Goal: Task Accomplishment & Management: Use online tool/utility

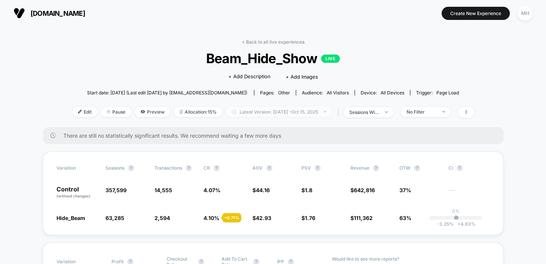
click at [300, 110] on span "Latest Version: Jul 8, 2025 - Oct 15, 2025" at bounding box center [279, 112] width 106 height 10
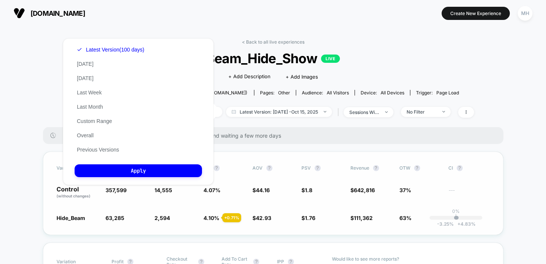
click at [268, 203] on div "Variation Sessions ? Transactions ? CR ? AOV ? PSV ? Revenue ? OTW ? CI ? Contr…" at bounding box center [273, 194] width 460 height 84
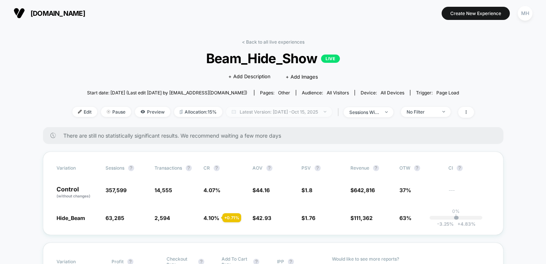
click at [323, 112] on div at bounding box center [321, 112] width 6 height 0
select select "*"
select select "****"
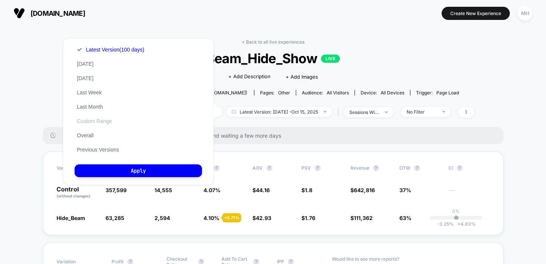
click at [102, 120] on button "Custom Range" at bounding box center [95, 121] width 40 height 7
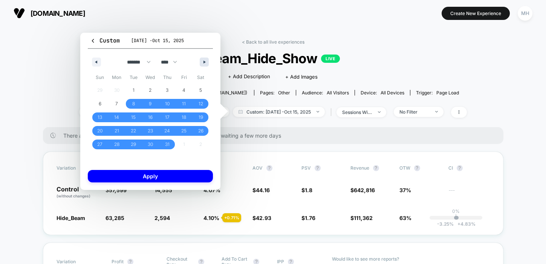
click at [200, 64] on button "button" at bounding box center [204, 62] width 9 height 9
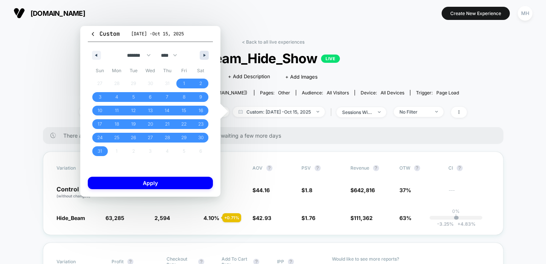
click at [201, 58] on button "button" at bounding box center [204, 55] width 9 height 9
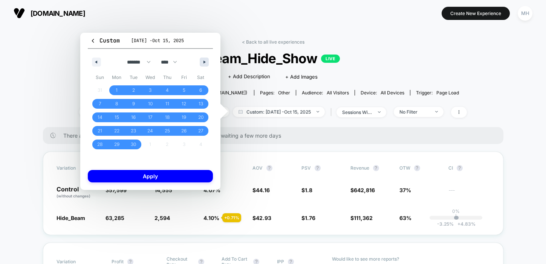
click at [201, 58] on button "button" at bounding box center [204, 62] width 9 height 9
select select "*"
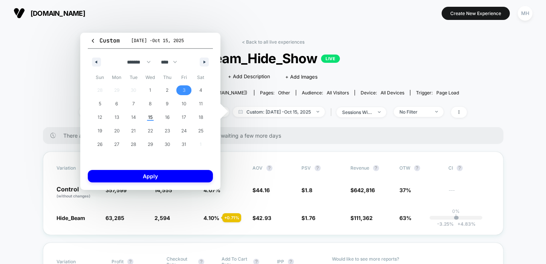
click at [187, 91] on span "3" at bounding box center [183, 90] width 17 height 10
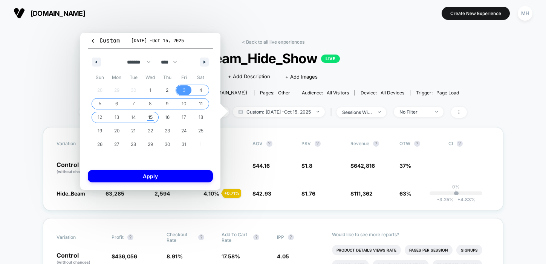
click at [148, 120] on span "15" at bounding box center [150, 118] width 5 height 14
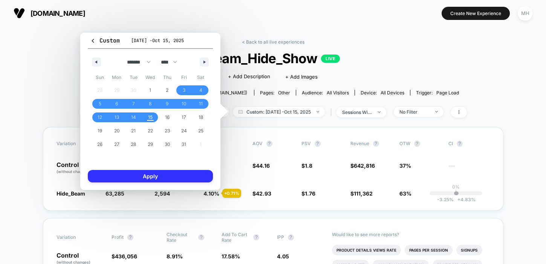
click at [161, 175] on button "Apply" at bounding box center [150, 176] width 125 height 12
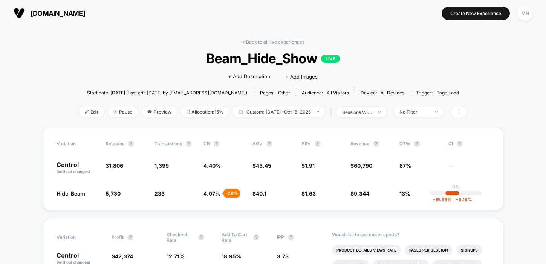
click at [366, 117] on div "| sessions with impression" at bounding box center [357, 112] width 58 height 11
click at [355, 112] on div "sessions with impression" at bounding box center [357, 113] width 30 height 6
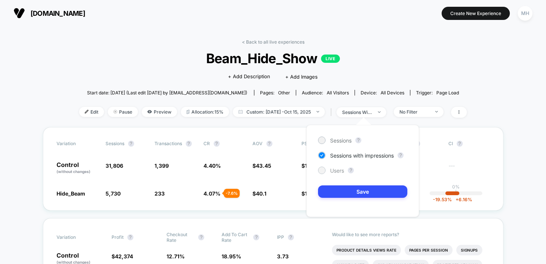
click at [322, 171] on div at bounding box center [322, 171] width 6 height 6
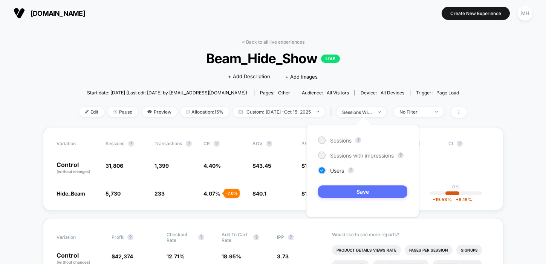
click at [331, 197] on button "Save" at bounding box center [362, 192] width 89 height 12
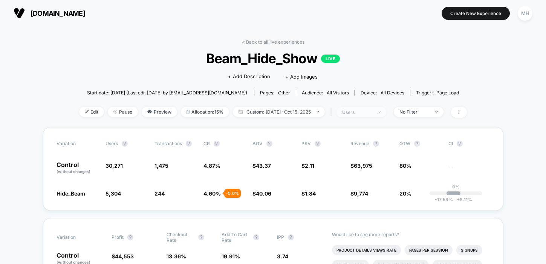
click at [356, 110] on div "users" at bounding box center [357, 113] width 30 height 6
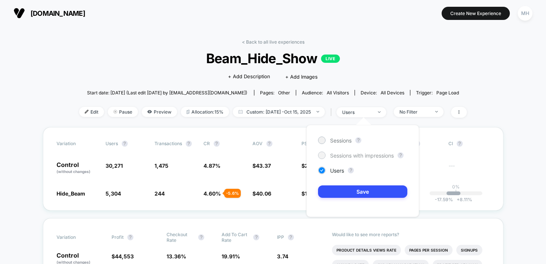
click at [343, 155] on span "Sessions with impressions" at bounding box center [362, 155] width 64 height 6
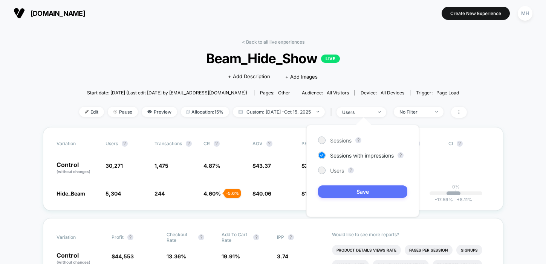
click at [343, 195] on button "Save" at bounding box center [362, 192] width 89 height 12
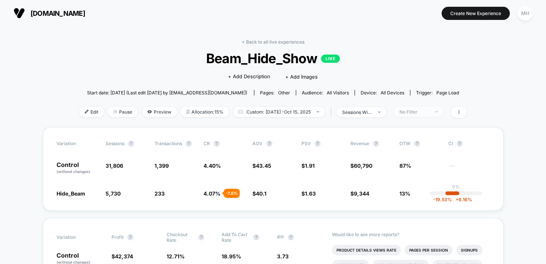
click at [408, 114] on div "No Filter" at bounding box center [414, 112] width 30 height 6
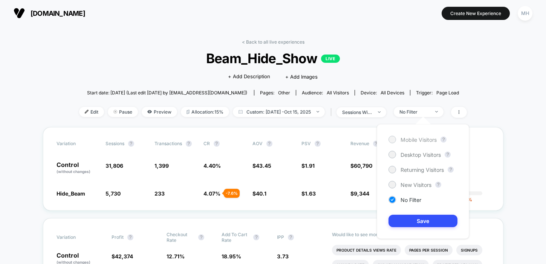
click at [389, 138] on div at bounding box center [392, 140] width 8 height 8
click at [411, 220] on button "Save" at bounding box center [422, 221] width 69 height 12
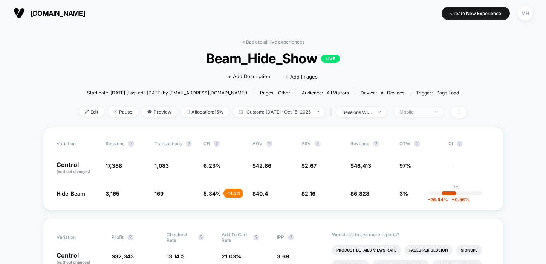
click at [412, 114] on span "Mobile" at bounding box center [418, 112] width 50 height 10
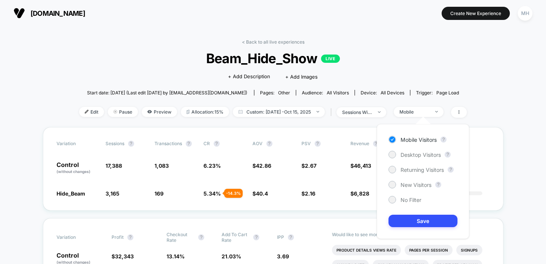
click at [404, 159] on div "Mobile Visitors ? Desktop Visitors ? Returning Visitors ? New Visitors ? No Fil…" at bounding box center [423, 181] width 92 height 115
click at [404, 156] on span "Desktop Visitors" at bounding box center [420, 155] width 40 height 6
click at [422, 218] on button "Save" at bounding box center [422, 221] width 69 height 12
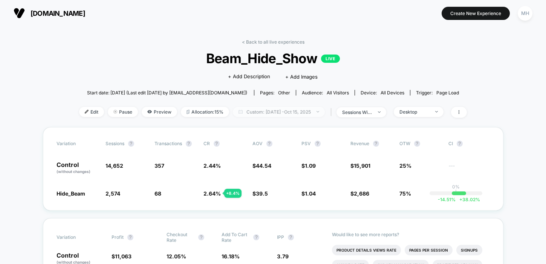
click at [294, 109] on span "Custom: Oct 3, 2025 - Oct 15, 2025" at bounding box center [279, 112] width 92 height 10
select select "*"
select select "****"
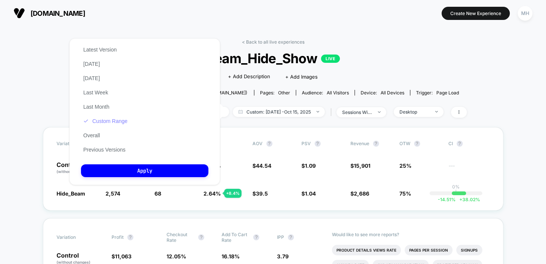
click at [126, 119] on button "Custom Range" at bounding box center [105, 121] width 49 height 7
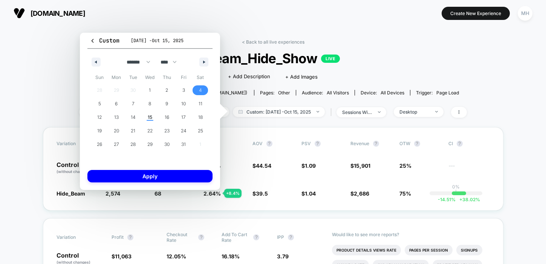
click at [202, 92] on span "4" at bounding box center [200, 90] width 17 height 10
click at [147, 121] on span "15" at bounding box center [150, 118] width 17 height 10
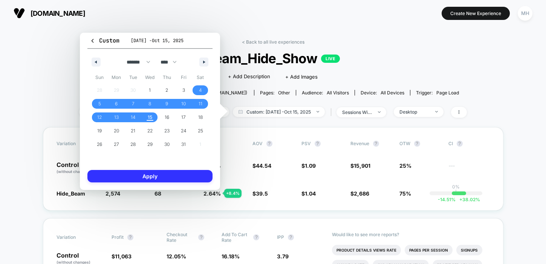
click at [160, 171] on button "Apply" at bounding box center [149, 176] width 125 height 12
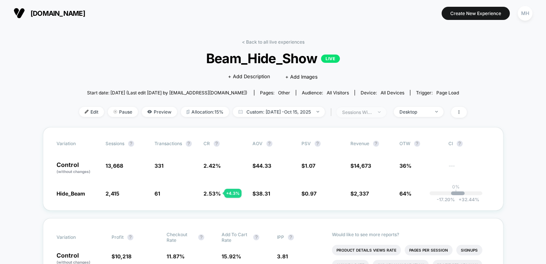
click at [371, 113] on div "sessions with impression" at bounding box center [357, 113] width 30 height 6
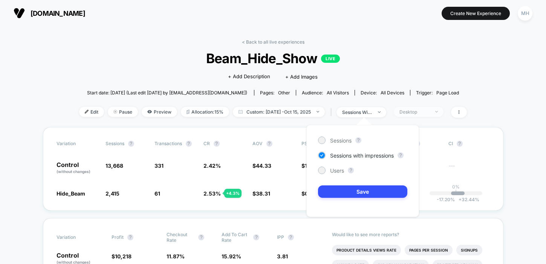
click at [426, 115] on span "Desktop" at bounding box center [418, 112] width 50 height 10
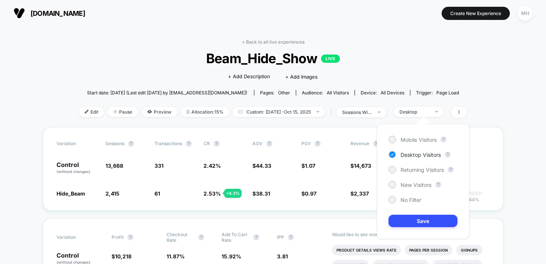
click at [390, 204] on div "Mobile Visitors ? Desktop Visitors ? Returning Visitors ? New Visitors ? No Fil…" at bounding box center [423, 181] width 92 height 115
click at [392, 197] on div at bounding box center [392, 200] width 6 height 6
click at [405, 220] on button "Save" at bounding box center [422, 221] width 69 height 12
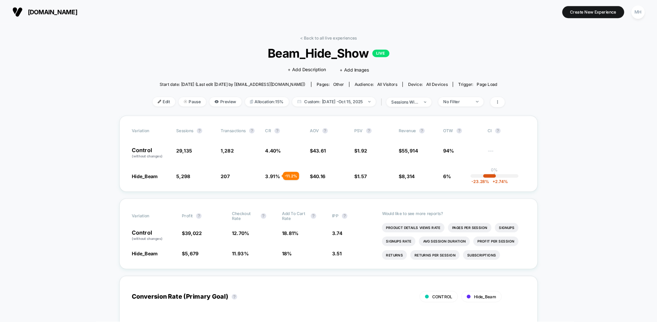
scroll to position [4, 0]
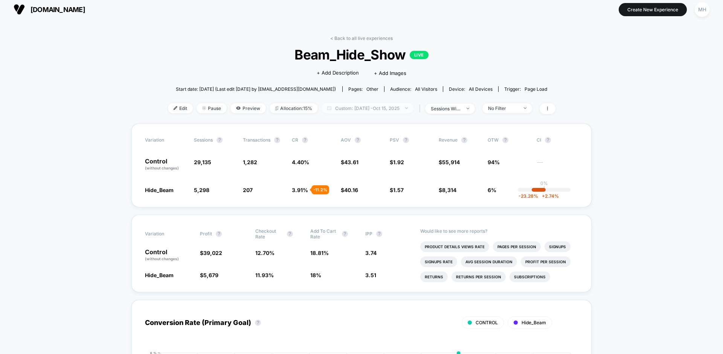
click at [359, 111] on span "Custom: Oct 4, 2025 - Oct 15, 2025" at bounding box center [368, 108] width 92 height 10
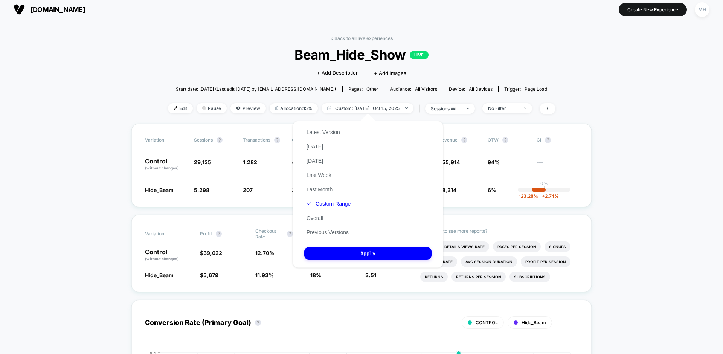
click at [230, 68] on div "< Back to all live experiences Beam_Hide_Show LIVE Click to edit experience det…" at bounding box center [361, 79] width 387 height 88
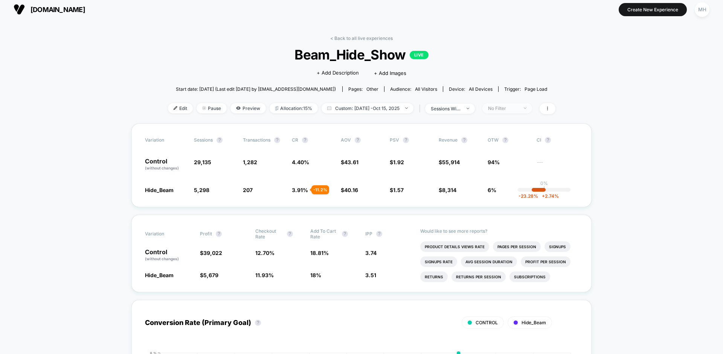
click at [527, 110] on span "No Filter" at bounding box center [507, 108] width 50 height 10
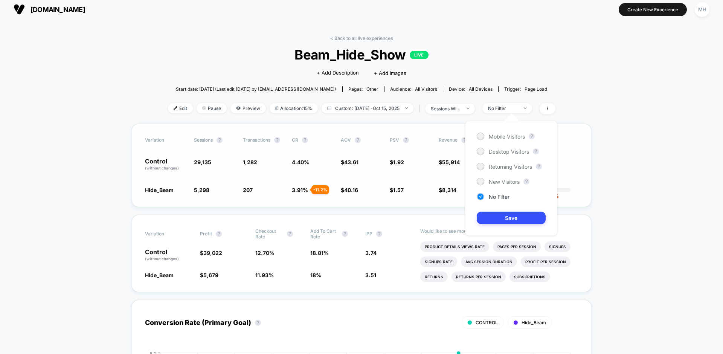
click at [377, 180] on div "Variation Sessions ? Transactions ? CR ? AOV ? PSV ? Revenue ? OTW ? CI ? Contr…" at bounding box center [361, 165] width 460 height 84
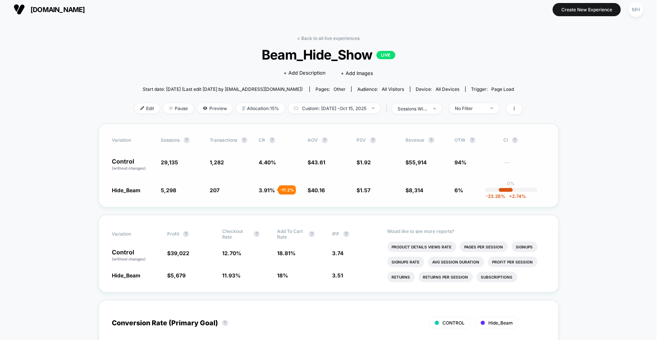
click at [318, 193] on div "Variation Sessions ? Transactions ? CR ? AOV ? PSV ? Revenue ? OTW ? CI ? Contr…" at bounding box center [329, 165] width 460 height 84
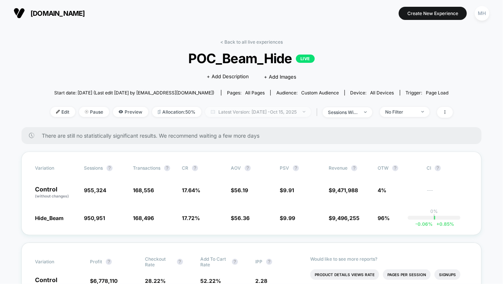
click at [299, 110] on span "Latest Version: [DATE] - [DATE]" at bounding box center [258, 112] width 106 height 10
select select "*"
select select "****"
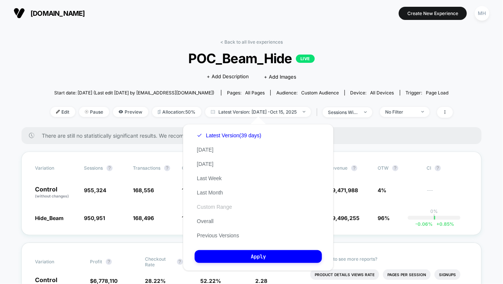
click at [209, 209] on button "Custom Range" at bounding box center [215, 207] width 40 height 7
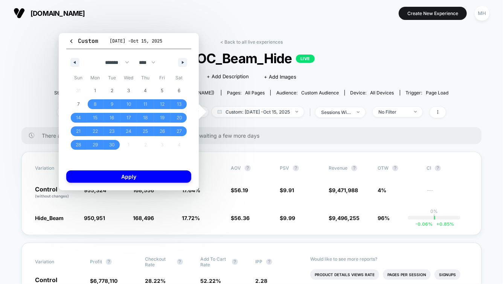
click at [181, 57] on div "******* ******** ***** ***** *** **** **** ****** ********* ******* ******** **…" at bounding box center [128, 60] width 125 height 23
click at [181, 61] on button "button" at bounding box center [182, 62] width 9 height 9
select select "*"
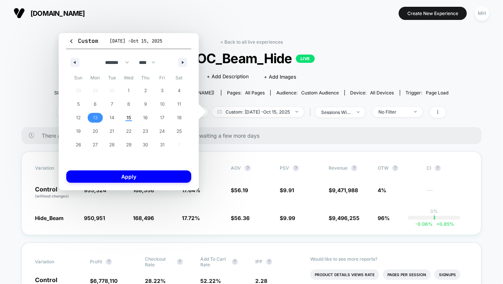
click at [95, 118] on span "13" at bounding box center [95, 118] width 5 height 14
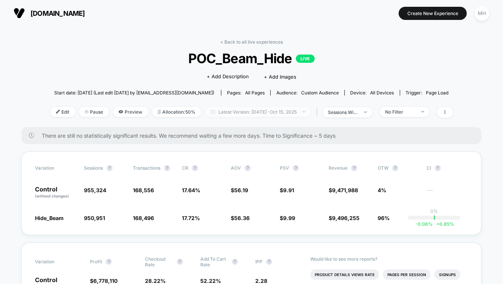
click at [272, 112] on span "Latest Version: Oct 13, 2025 - Oct 15, 2025" at bounding box center [258, 112] width 106 height 10
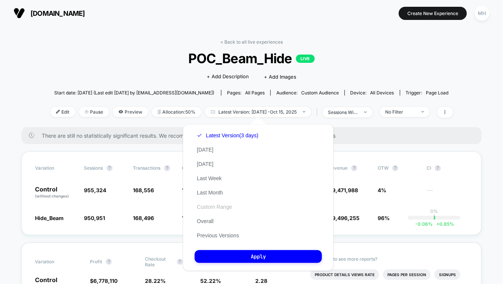
click at [211, 210] on button "Custom Range" at bounding box center [215, 207] width 40 height 7
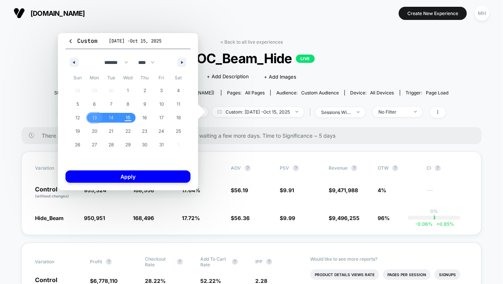
click at [94, 117] on span "13" at bounding box center [94, 118] width 5 height 14
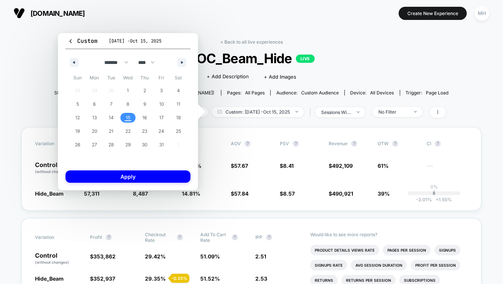
click at [133, 117] on span "15" at bounding box center [128, 118] width 17 height 10
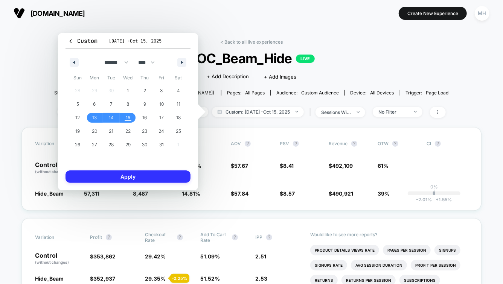
click at [151, 181] on button "Apply" at bounding box center [128, 177] width 125 height 12
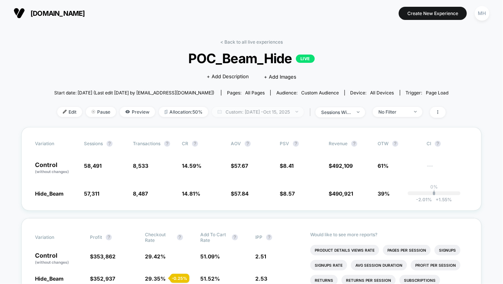
click at [258, 114] on span "Custom: Oct 13, 2025 - Oct 15, 2025" at bounding box center [258, 112] width 92 height 10
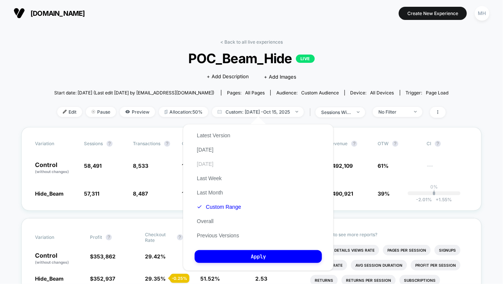
click at [209, 164] on button "[DATE]" at bounding box center [205, 164] width 21 height 7
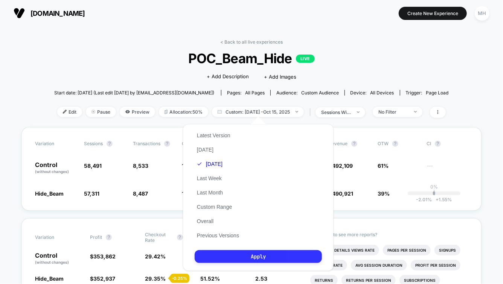
click at [250, 259] on button "Apply" at bounding box center [258, 256] width 127 height 13
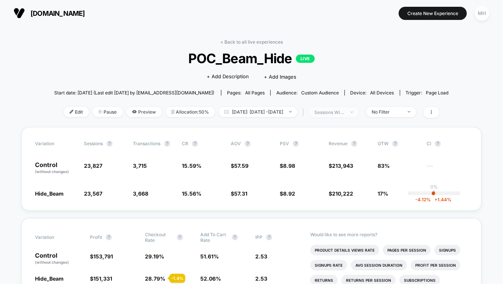
click at [359, 109] on span "sessions with impression" at bounding box center [334, 112] width 50 height 10
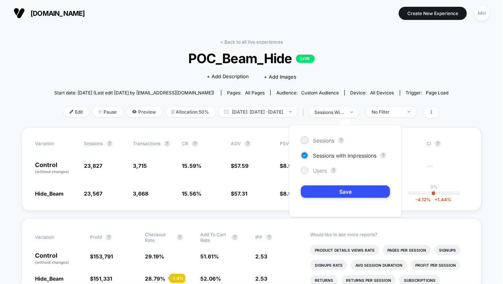
click at [307, 173] on div "Users" at bounding box center [314, 171] width 26 height 8
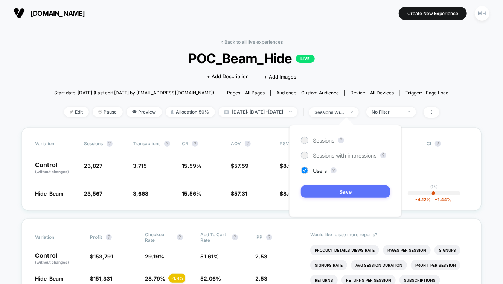
click at [319, 193] on button "Save" at bounding box center [345, 192] width 89 height 12
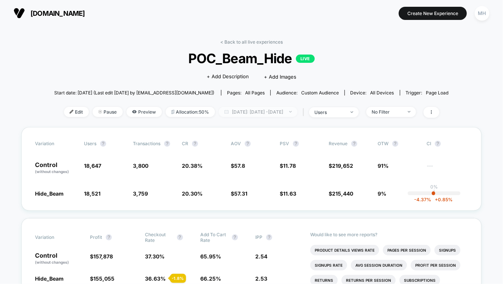
click at [273, 111] on span "Yesterday: Oct 14, 2025 - Oct 14, 2025" at bounding box center [258, 112] width 79 height 10
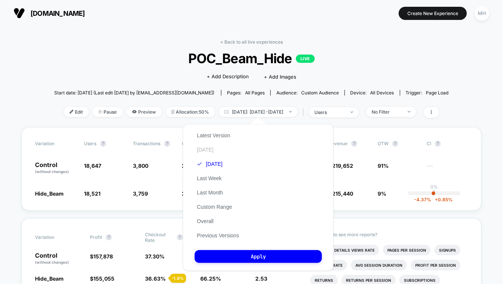
click at [208, 148] on button "[DATE]" at bounding box center [205, 149] width 21 height 7
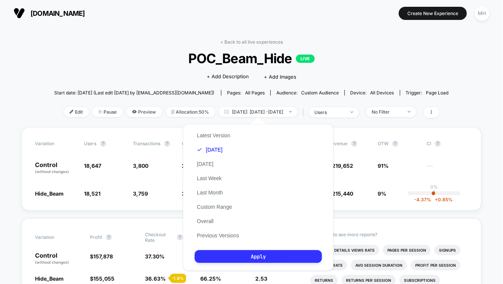
click at [247, 257] on button "Apply" at bounding box center [258, 256] width 127 height 13
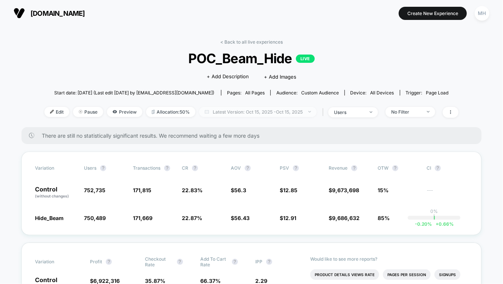
click at [305, 113] on span "Latest Version: Oct 15, 2025 - Oct 15, 2025" at bounding box center [257, 112] width 117 height 10
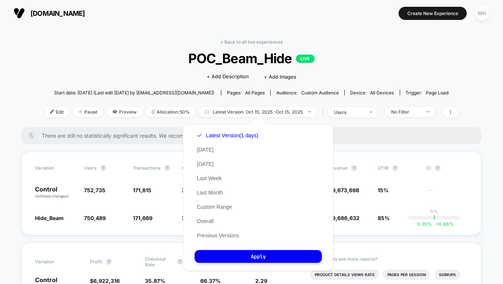
click at [216, 148] on div "Latest Version (1 days) Today Yesterday Last Week Last Month Custom Range Overa…" at bounding box center [228, 185] width 66 height 114
click at [208, 148] on button "[DATE]" at bounding box center [205, 149] width 21 height 7
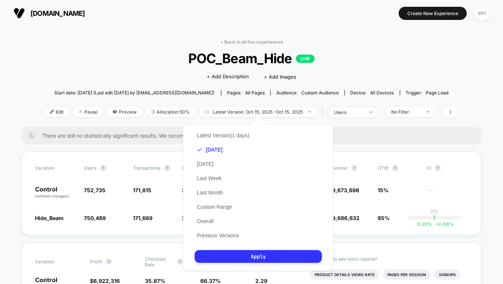
click at [283, 258] on button "Apply" at bounding box center [258, 256] width 127 height 13
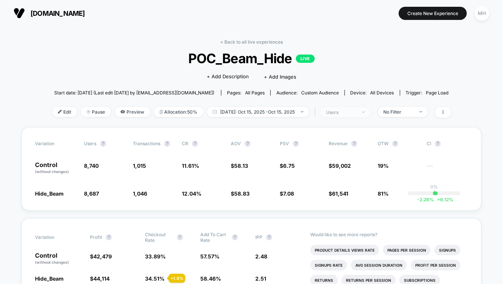
click at [358, 114] on span "users" at bounding box center [346, 112] width 50 height 10
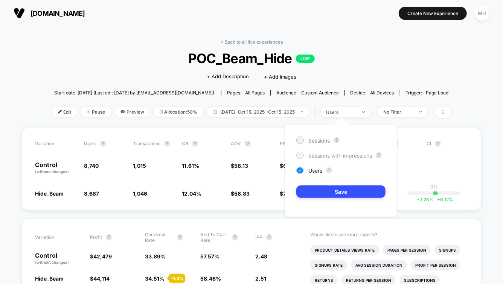
click at [323, 152] on div "Sessions with impressions" at bounding box center [334, 156] width 76 height 8
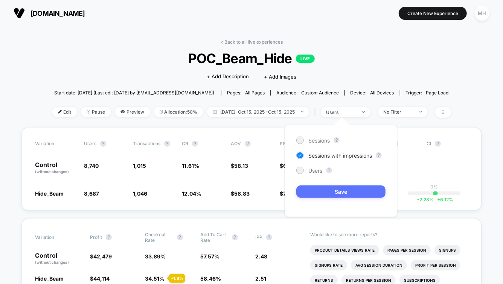
click at [317, 192] on button "Save" at bounding box center [340, 192] width 89 height 12
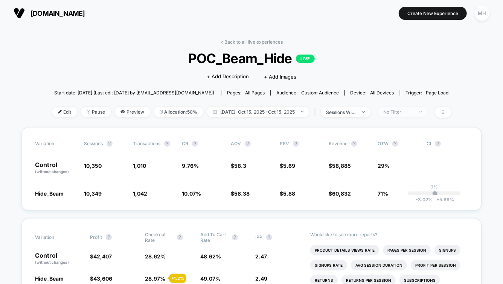
click at [384, 111] on div "No Filter" at bounding box center [399, 112] width 30 height 6
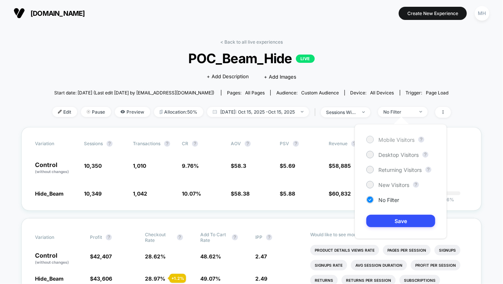
click at [371, 137] on div at bounding box center [370, 140] width 6 height 6
click at [376, 220] on button "Save" at bounding box center [400, 221] width 69 height 12
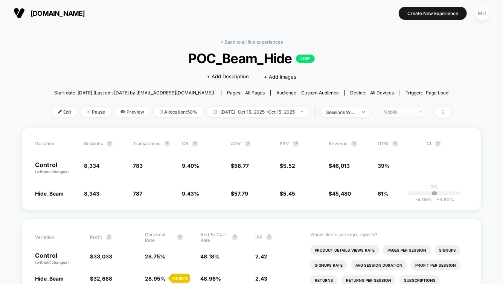
click at [409, 114] on div "Mobile" at bounding box center [399, 112] width 30 height 6
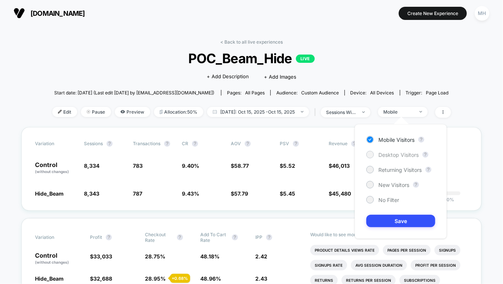
click at [380, 153] on span "Desktop Visitors" at bounding box center [398, 155] width 40 height 6
click at [384, 226] on button "Save" at bounding box center [400, 221] width 69 height 12
